Goal: Information Seeking & Learning: Understand process/instructions

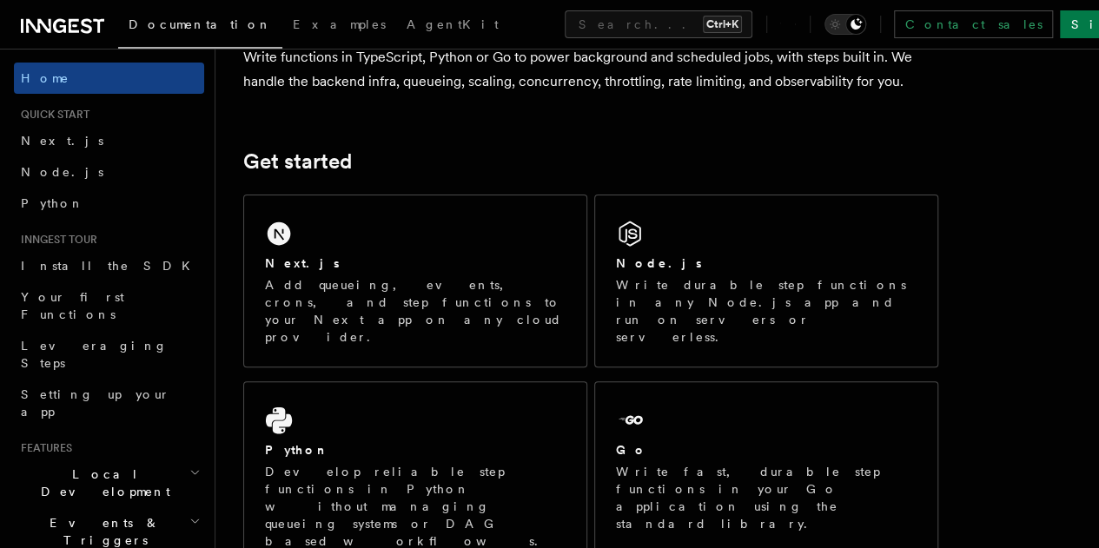
scroll to position [165, 0]
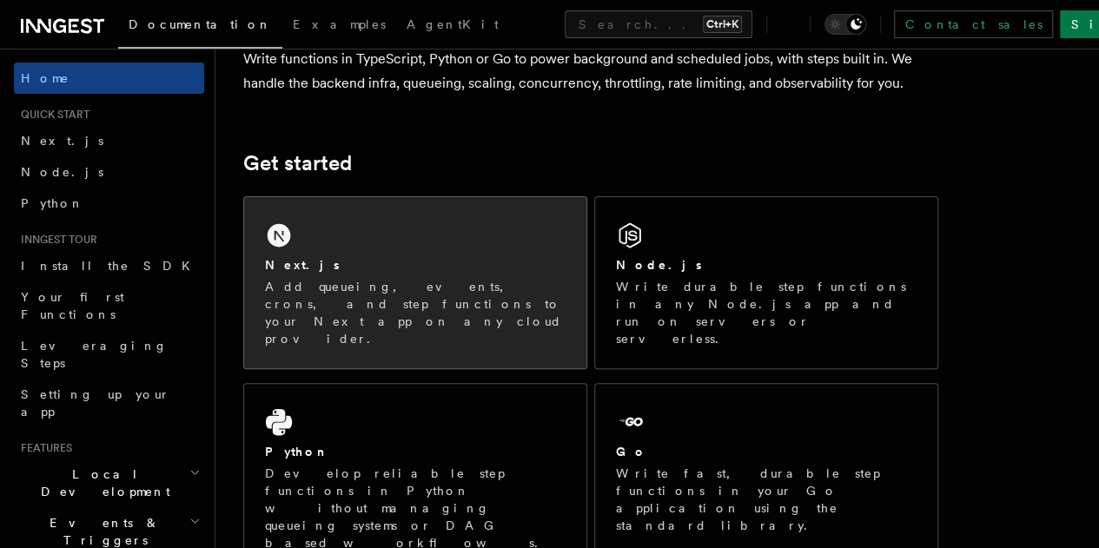
click at [417, 315] on p "Add queueing, events, crons, and step functions to your Next app on any cloud p…" at bounding box center [415, 312] width 301 height 69
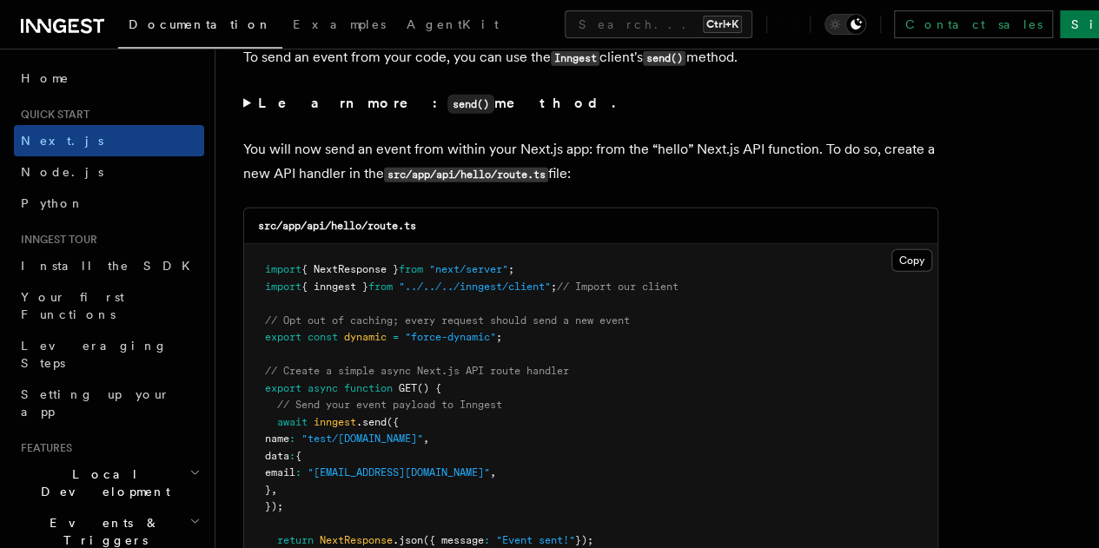
scroll to position [9023, 0]
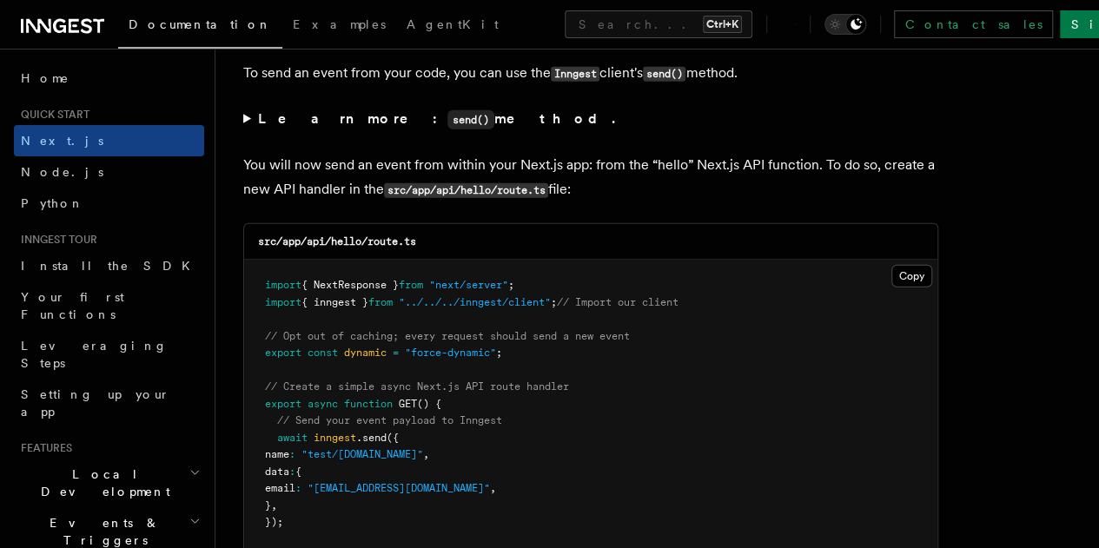
drag, startPoint x: 276, startPoint y: 102, endPoint x: 301, endPoint y: 194, distance: 95.5
click at [301, 260] on pre "import { NextResponse } from "next/server" ; import { inngest } from "../../../…" at bounding box center [590, 430] width 693 height 340
copy code "await inngest .send ({ name : "test/[DOMAIN_NAME]" , data : { email : "[EMAIL_A…"
click at [479, 260] on pre "import { NextResponse } from "next/server" ; import { inngest } from "../../../…" at bounding box center [590, 430] width 693 height 340
